Goal: Information Seeking & Learning: Learn about a topic

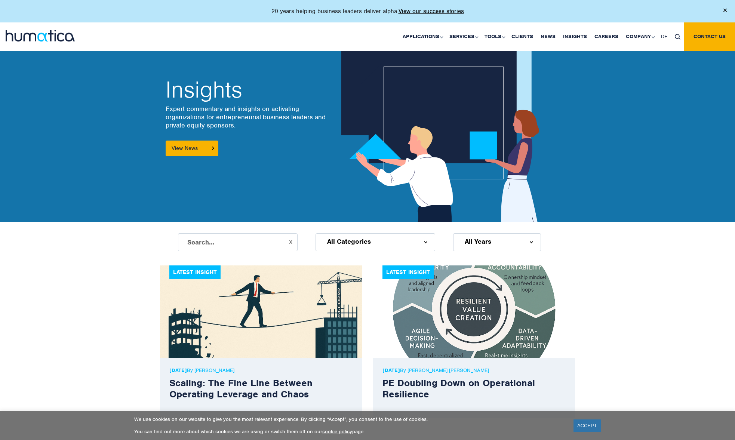
scroll to position [41, 0]
click at [494, 234] on div "All Years" at bounding box center [497, 243] width 88 height 18
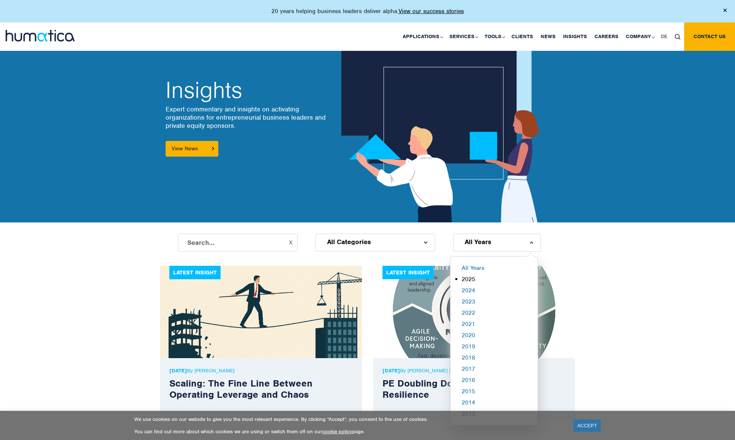
click at [469, 275] on li "2025" at bounding box center [501, 280] width 81 height 11
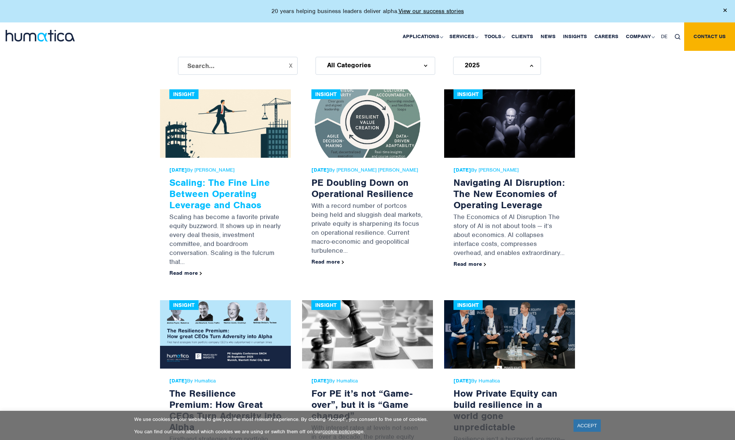
scroll to position [219, 0]
click at [210, 188] on link "Scaling: The Fine Line Between Operating Leverage and Chaos" at bounding box center [219, 193] width 101 height 34
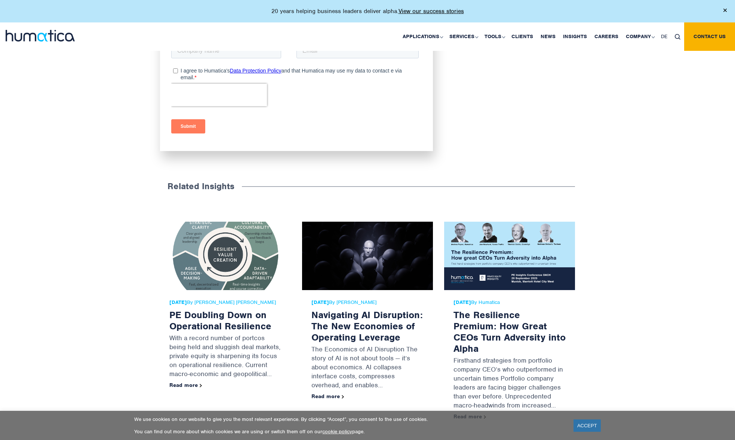
scroll to position [1540, 0]
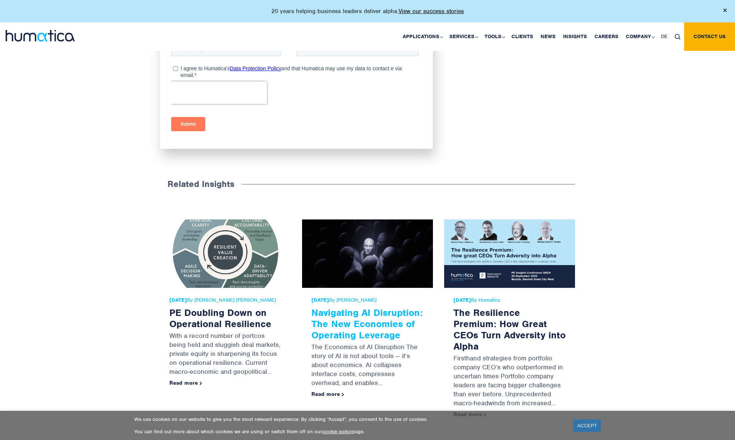
click at [343, 306] on link "Navigating AI Disruption: The New Economies of Operating Leverage" at bounding box center [366, 323] width 111 height 34
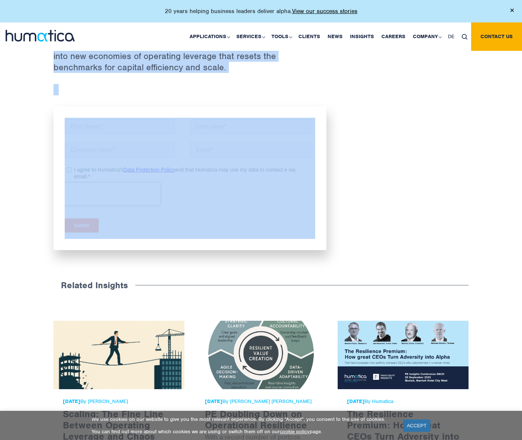
scroll to position [2268, 0]
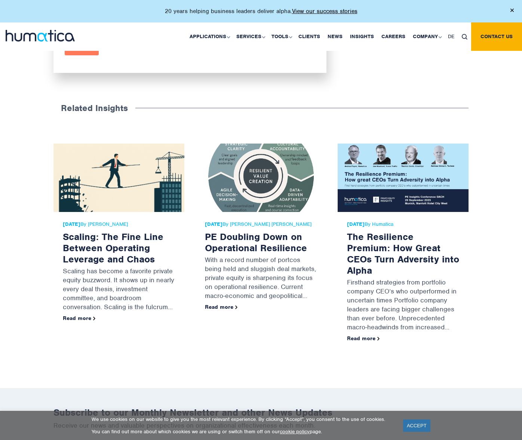
drag, startPoint x: 54, startPoint y: 131, endPoint x: 42, endPoint y: 55, distance: 76.4
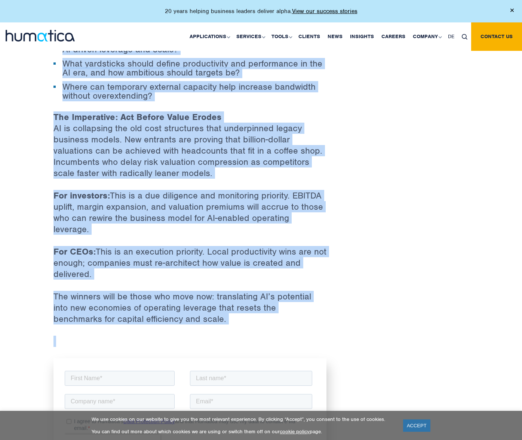
scroll to position [1806, 0]
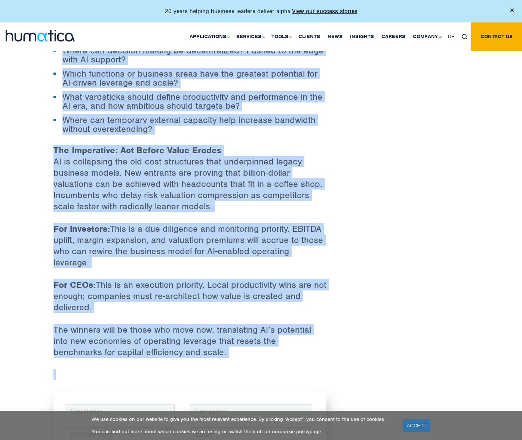
click at [217, 324] on p "The winners will be those who move now: translating AI’s potential into new eco…" at bounding box center [189, 346] width 273 height 45
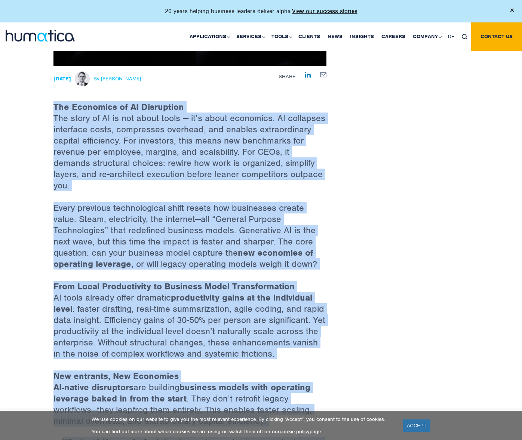
scroll to position [254, 0]
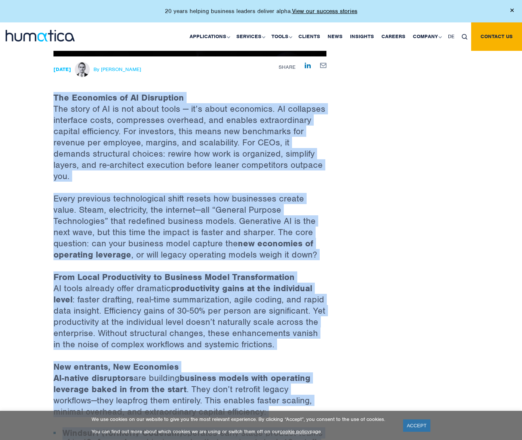
drag, startPoint x: 186, startPoint y: 319, endPoint x: 46, endPoint y: 77, distance: 279.6
copy div "The Economics of AI Disruption The story of AI is not about tools — it’s about …"
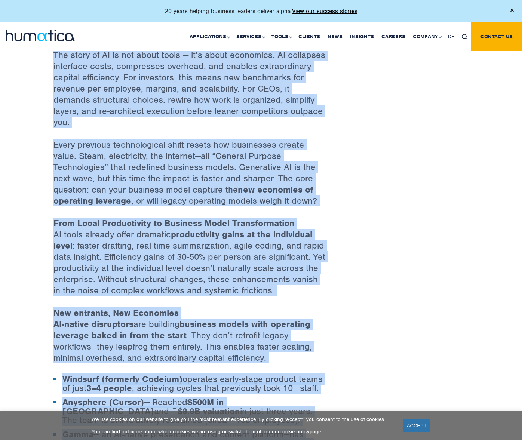
scroll to position [311, 0]
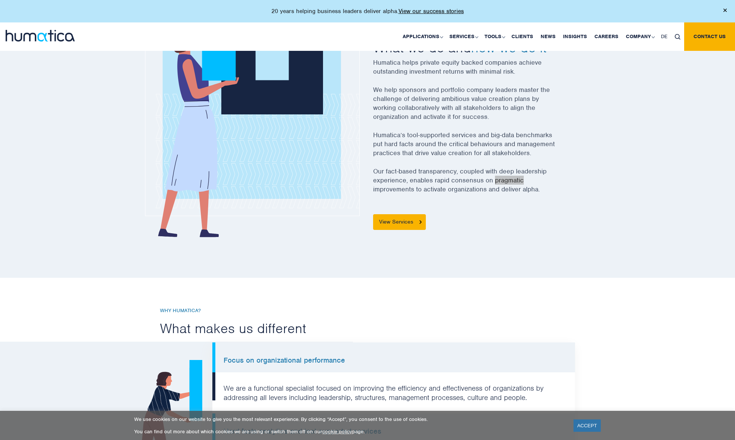
scroll to position [302, 0]
click at [572, 166] on p "Our fact-based transparency, coupled with deep leadership experience, enables r…" at bounding box center [474, 184] width 202 height 36
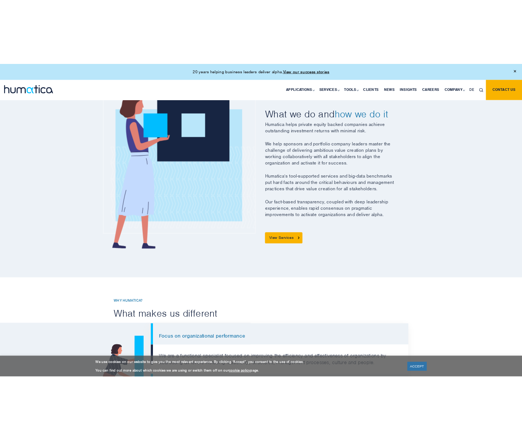
scroll to position [278, 0]
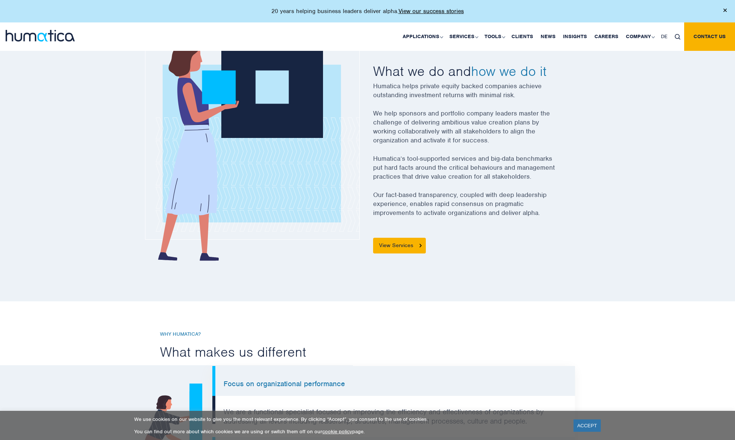
click at [371, 69] on div "Overview What we do and how we do it Humatica helps private equity backed compa…" at bounding box center [473, 149] width 213 height 240
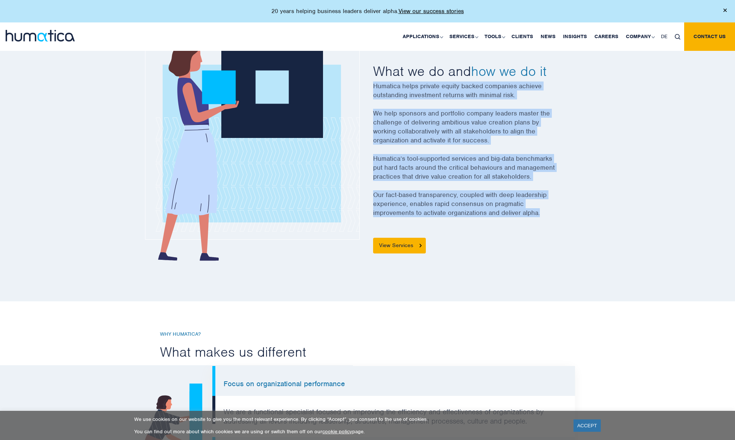
drag, startPoint x: 373, startPoint y: 70, endPoint x: 545, endPoint y: 206, distance: 219.4
click at [545, 206] on div "Overview What we do and how we do it Humatica helps private equity backed compa…" at bounding box center [474, 149] width 202 height 209
copy div "Humatica helps private equity backed companies achieve outstanding investment r…"
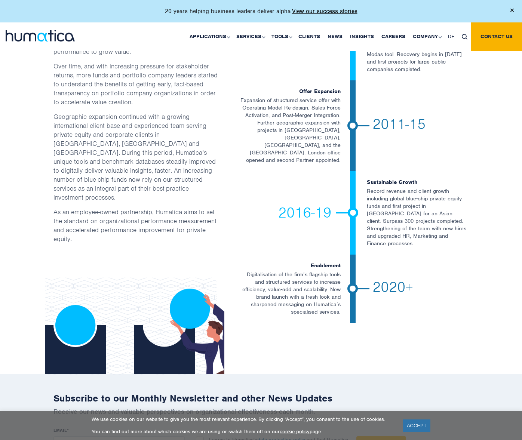
scroll to position [1465, 0]
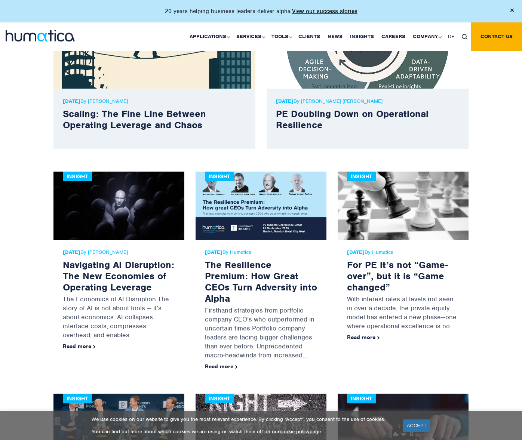
scroll to position [329, 0]
